Goal: Transaction & Acquisition: Purchase product/service

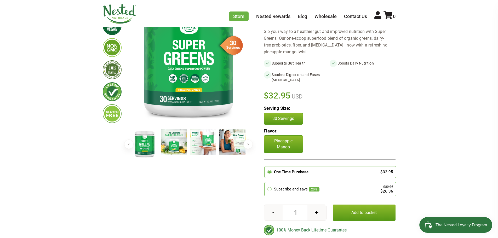
click at [357, 212] on button "Add to basket" at bounding box center [364, 213] width 63 height 16
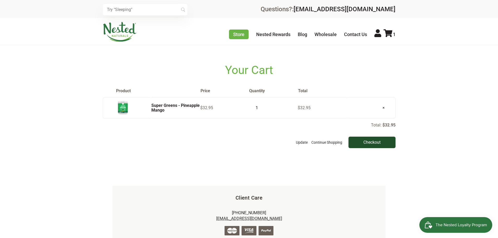
click at [376, 144] on input "Checkout" at bounding box center [371, 142] width 47 height 11
